Goal: Use online tool/utility: Utilize a website feature to perform a specific function

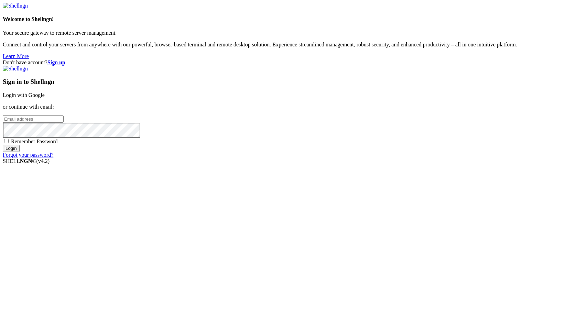
click at [64, 123] on input "email" at bounding box center [33, 119] width 61 height 7
type input "[PERSON_NAME][EMAIL_ADDRESS][DOMAIN_NAME]"
click at [20, 152] on input "Login" at bounding box center [11, 148] width 17 height 7
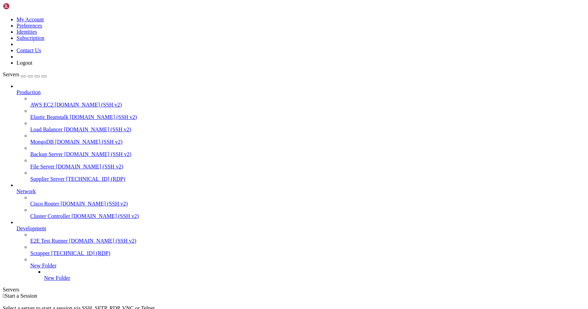
click at [54, 176] on span "Supplier Server" at bounding box center [47, 179] width 34 height 6
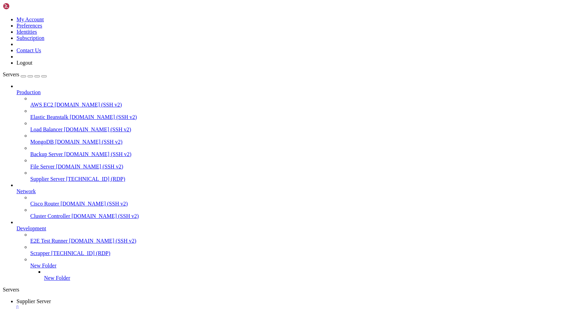
drag, startPoint x: 184, startPoint y: 548, endPoint x: 139, endPoint y: 548, distance: 45.0
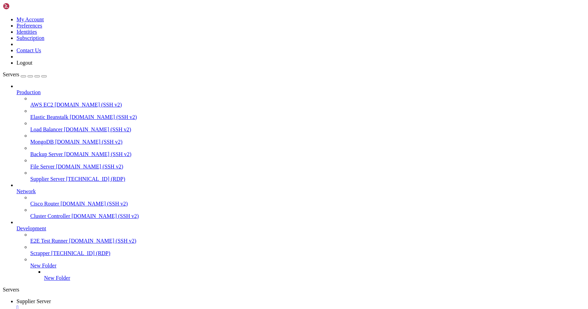
click at [137, 305] on div "" at bounding box center [301, 308] width 569 height 6
click at [50, 176] on span "Supplier Server" at bounding box center [47, 179] width 34 height 6
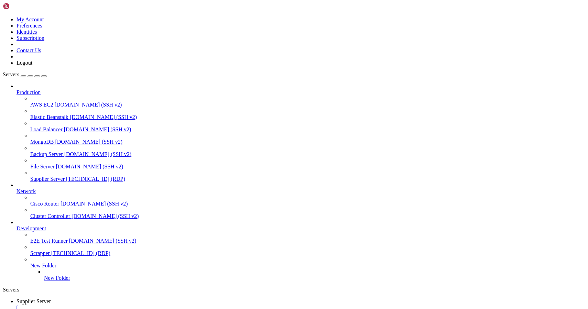
drag, startPoint x: 180, startPoint y: 544, endPoint x: 138, endPoint y: 548, distance: 42.8
click at [137, 305] on div "" at bounding box center [301, 308] width 569 height 6
